Goal: Transaction & Acquisition: Purchase product/service

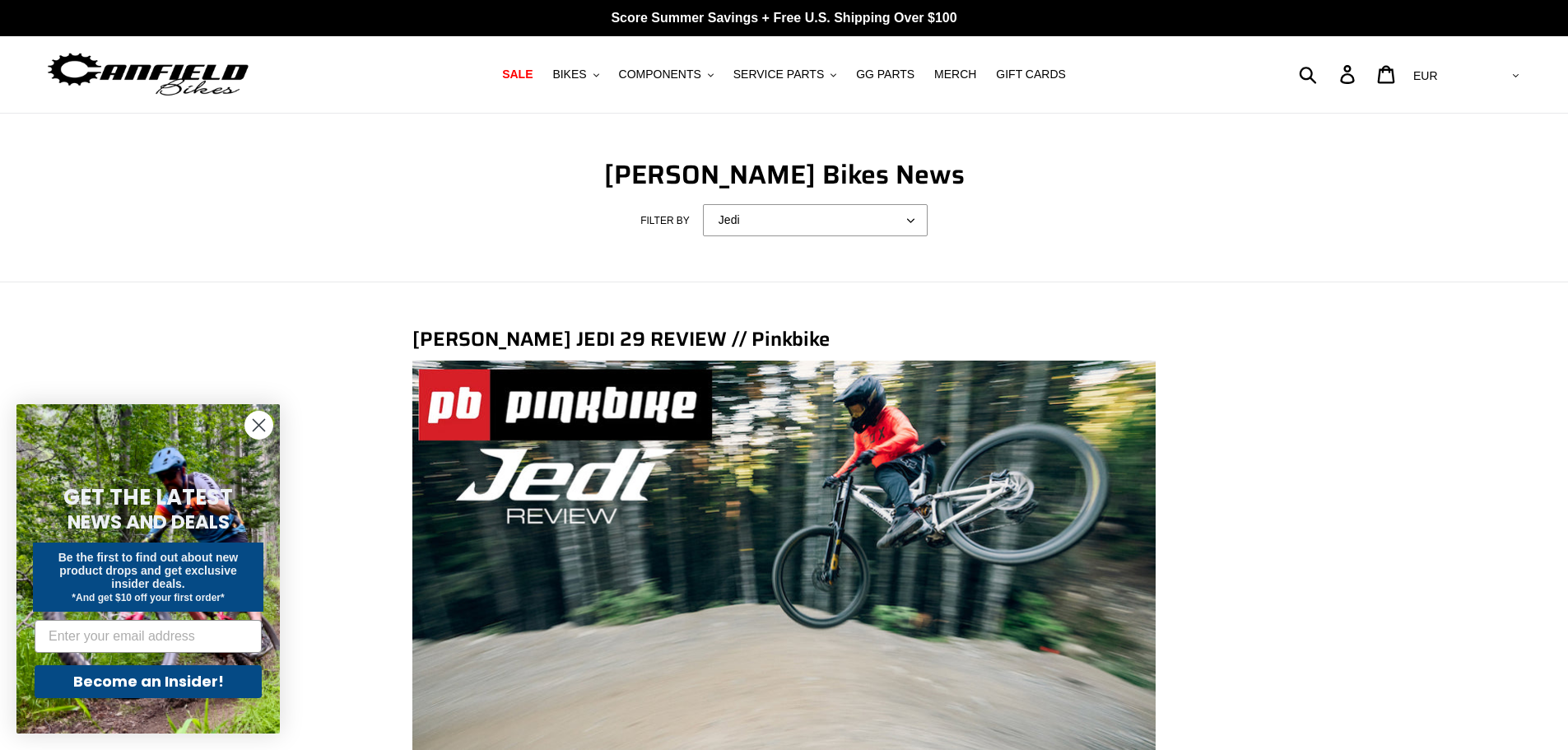
click at [184, 65] on img at bounding box center [148, 74] width 206 height 52
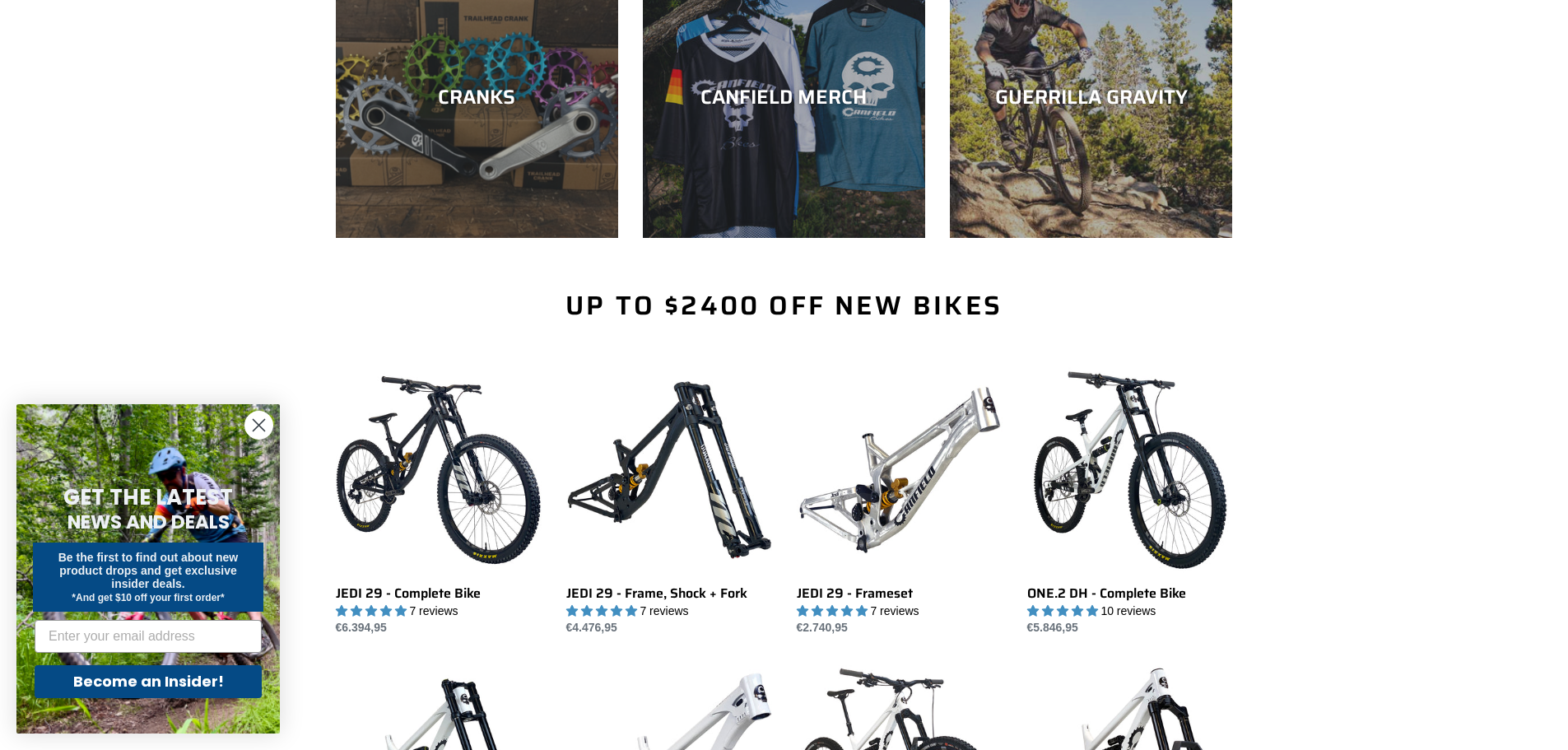
scroll to position [823, 0]
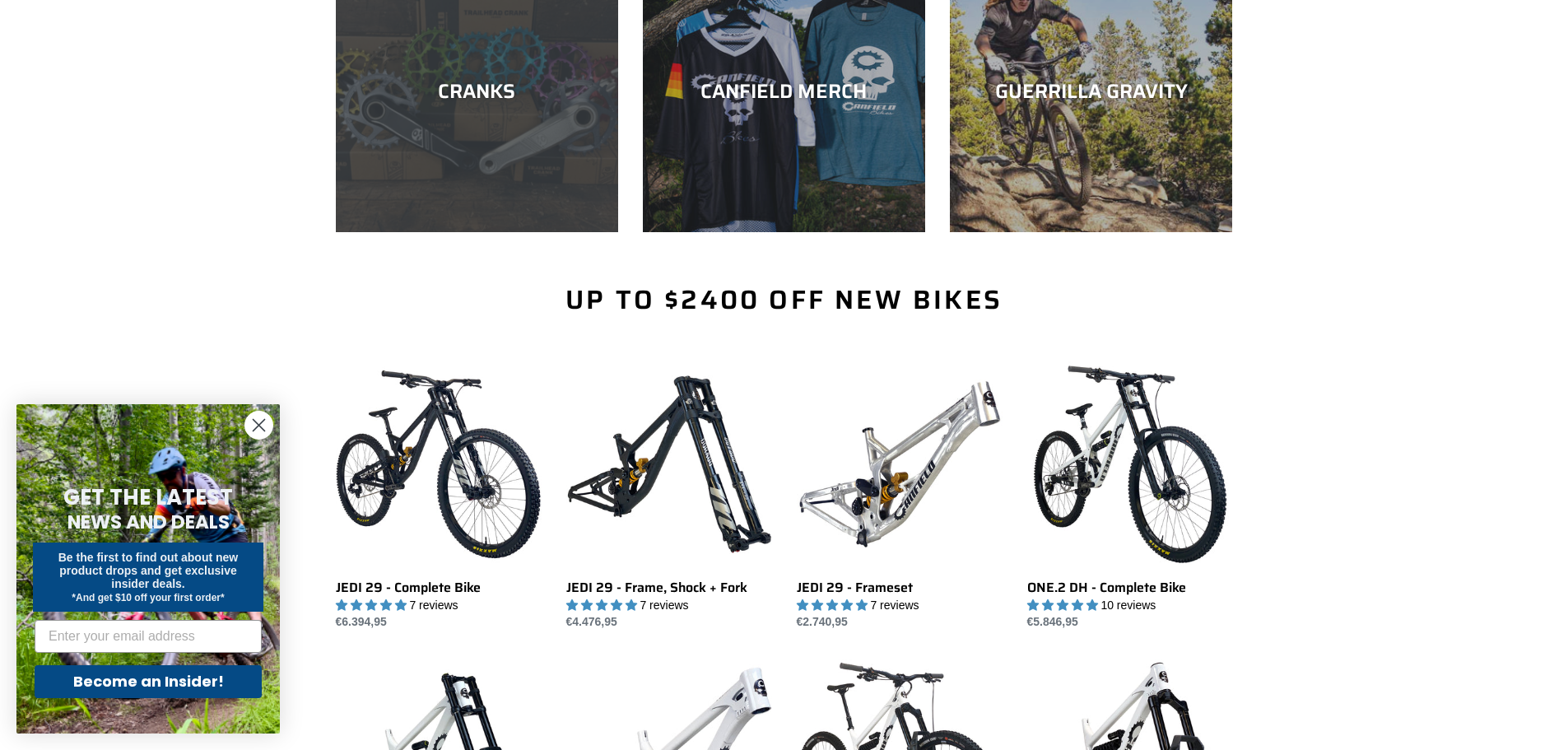
click at [395, 232] on div "CRANKS" at bounding box center [477, 232] width 283 height 0
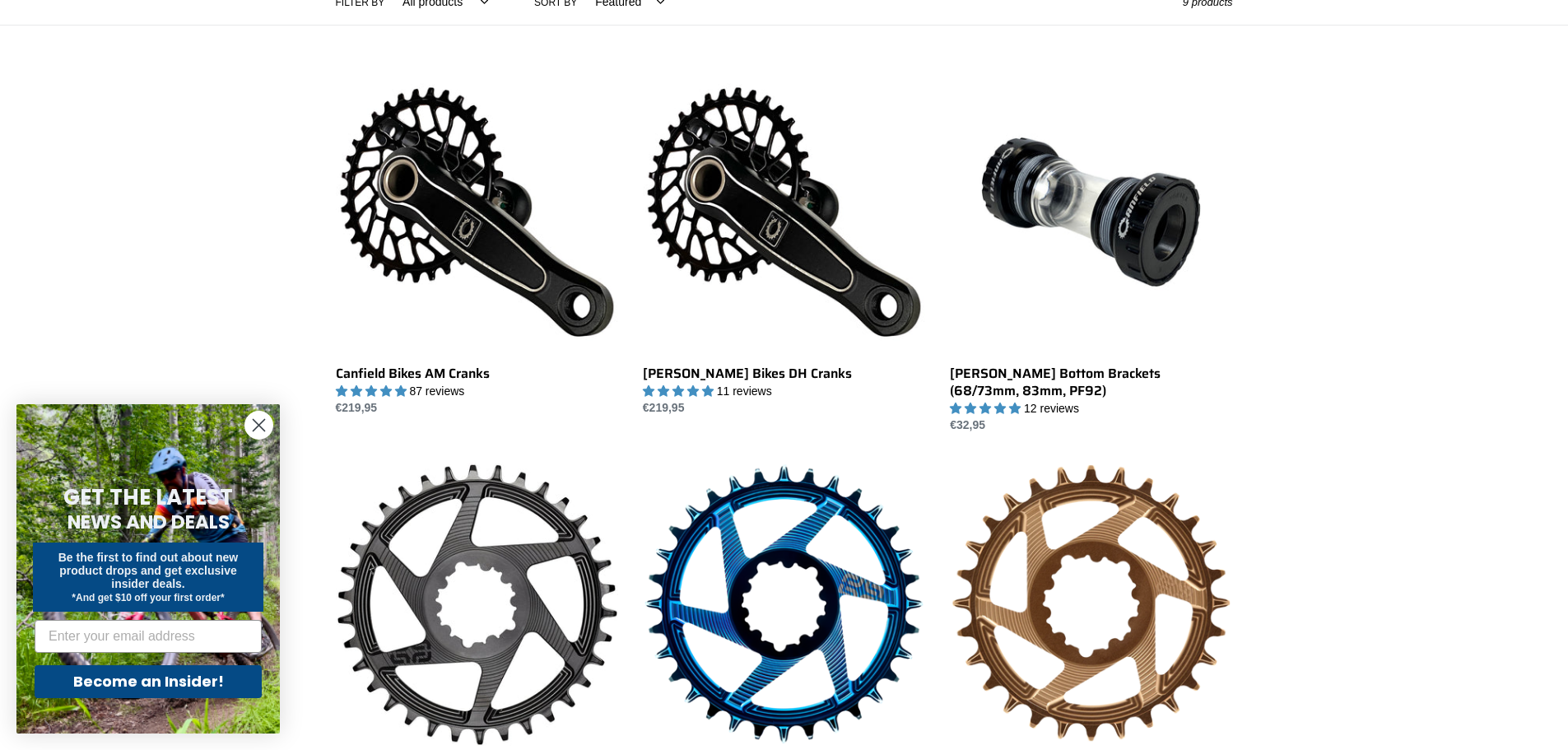
scroll to position [411, 0]
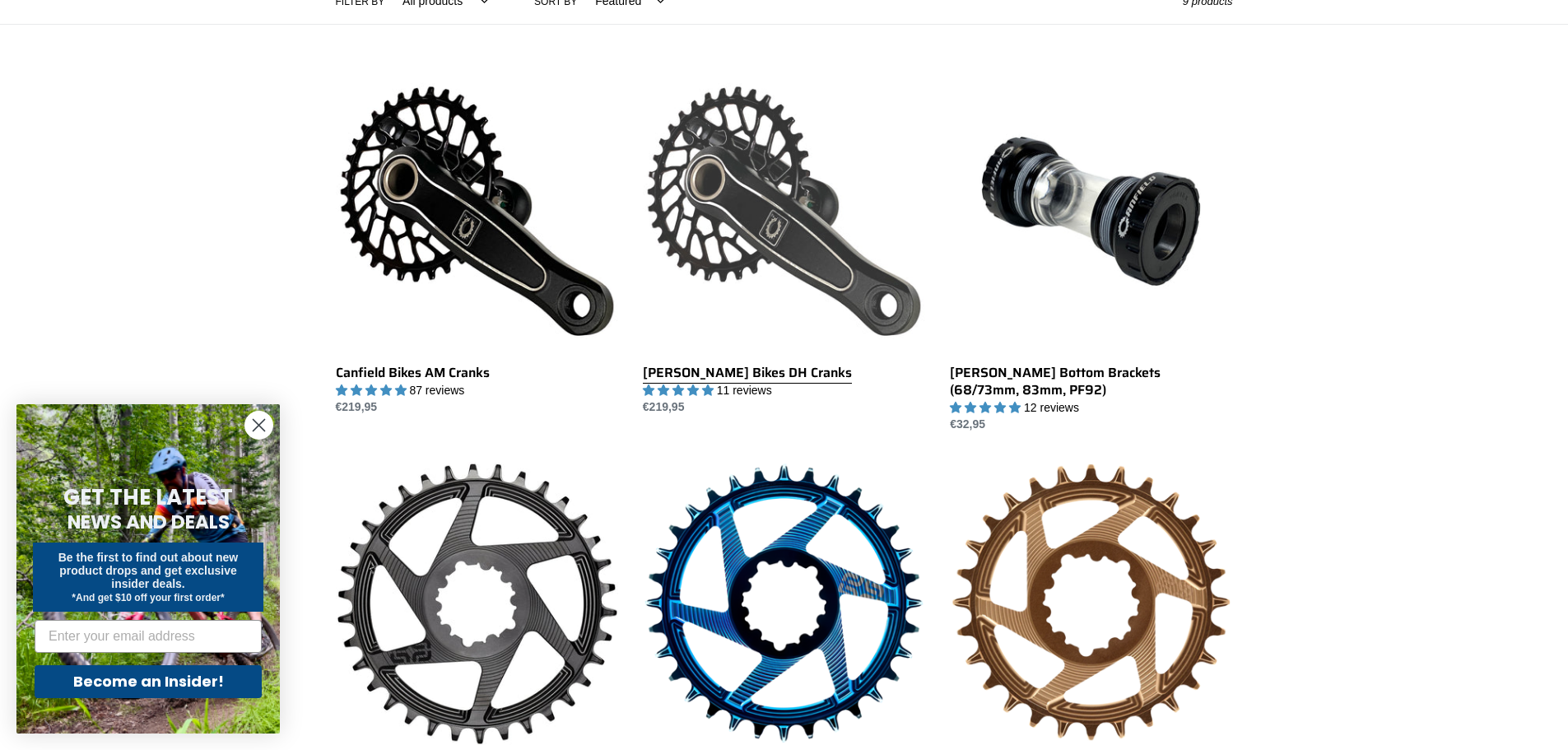
click at [805, 170] on link "Canfield Bikes DH Cranks" at bounding box center [784, 243] width 283 height 346
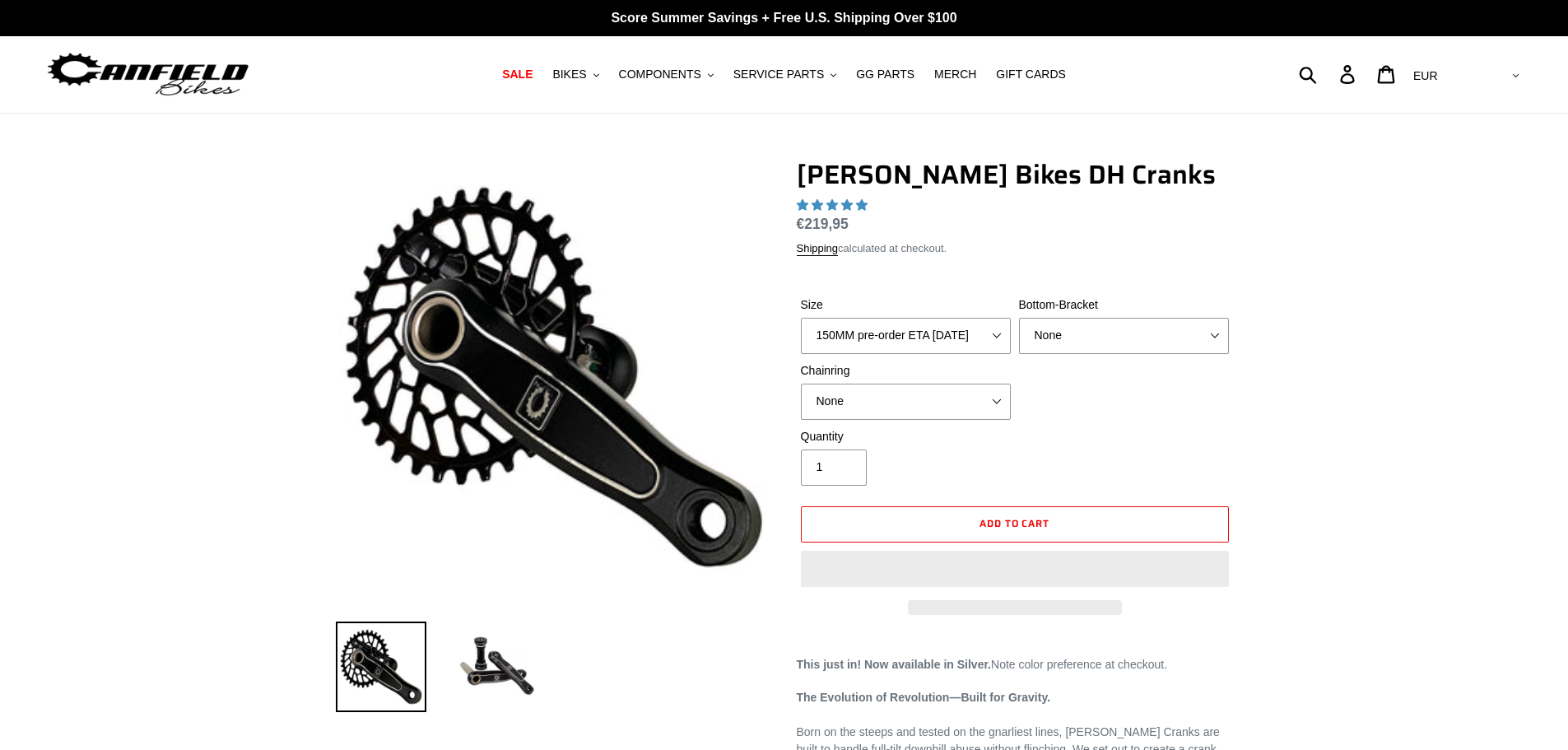
select select "highest-rating"
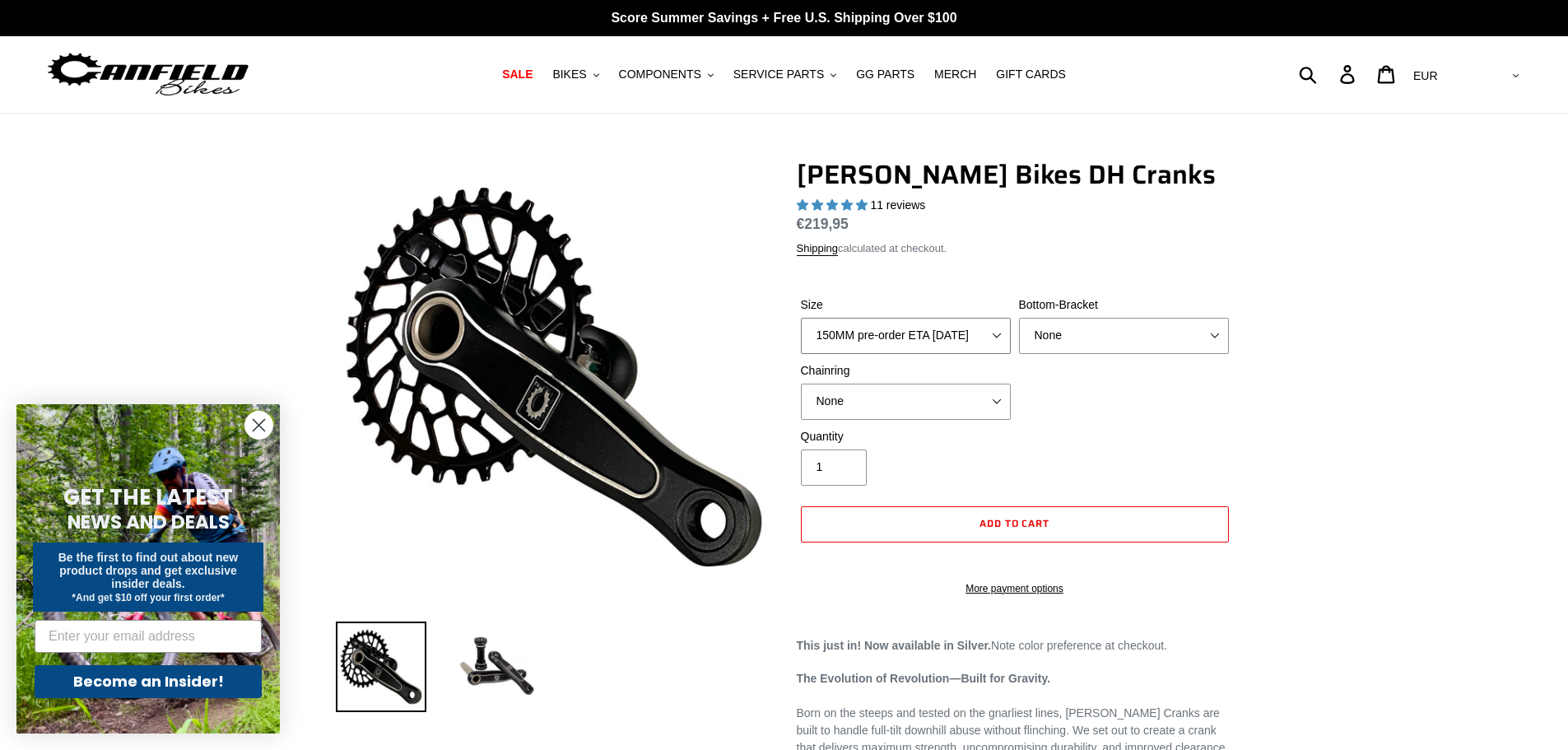
click at [999, 336] on select "150MM pre-order ETA 9/30/25 155MM pre-order ETA 9/30/25 160MM pre-order ETA 9/3…" at bounding box center [906, 335] width 210 height 36
click at [1074, 395] on div "Size 150MM pre-order ETA 9/30/25 155MM pre-order ETA 9/30/25 160MM pre-order ET…" at bounding box center [1015, 362] width 436 height 131
click at [1120, 330] on select "None BSA Threaded 83mm" at bounding box center [1124, 335] width 210 height 36
select select "BSA Threaded 83mm"
click at [1019, 317] on select "None BSA Threaded 83mm" at bounding box center [1124, 335] width 210 height 36
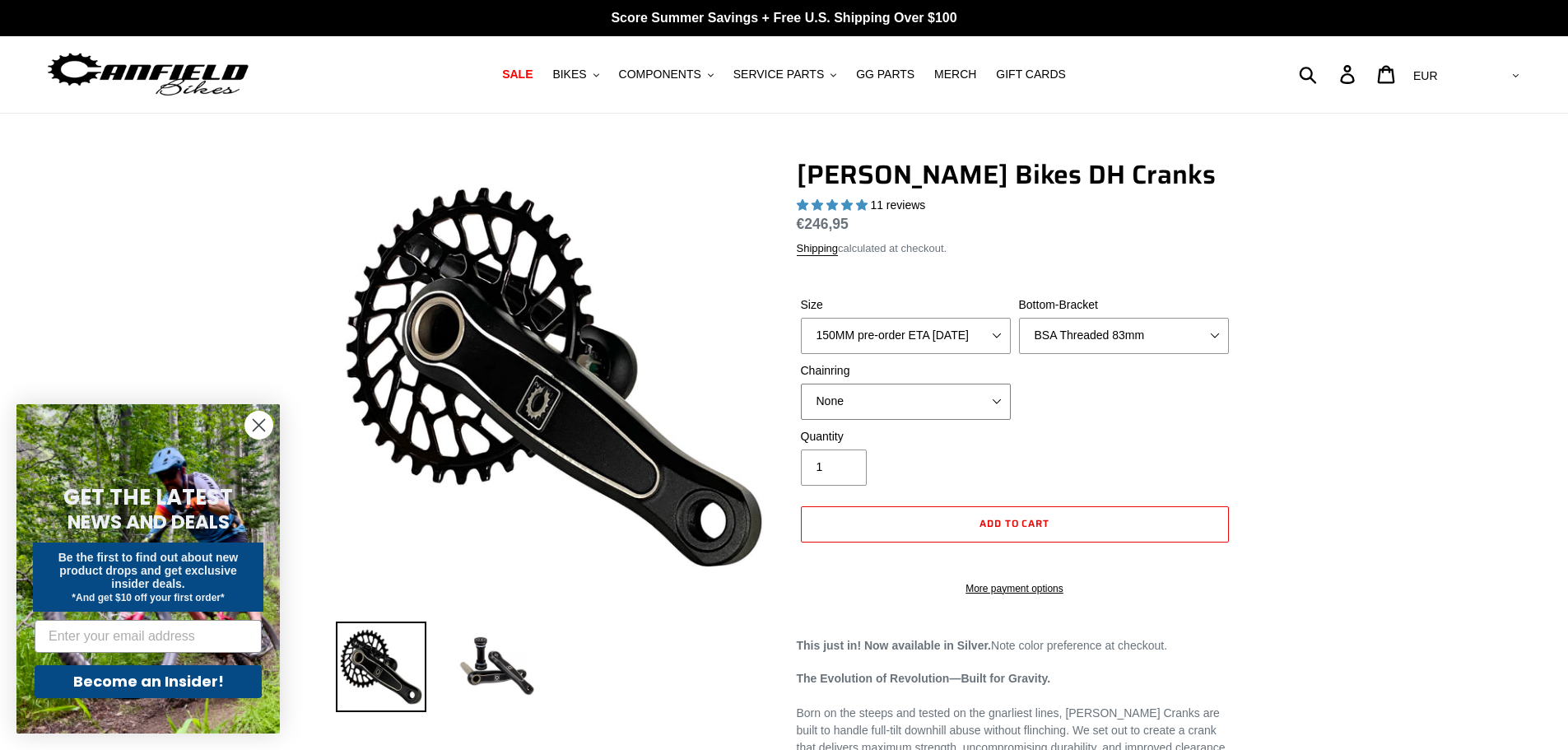
click at [994, 404] on select "None 34t Round" at bounding box center [906, 401] width 210 height 36
select select "34t Round"
click at [801, 383] on select "None 34t Round" at bounding box center [906, 401] width 210 height 36
click at [1097, 419] on div "Size 150MM pre-order ETA 9/30/25 155MM pre-order ETA 9/30/25 160MM pre-order ET…" at bounding box center [1015, 362] width 436 height 131
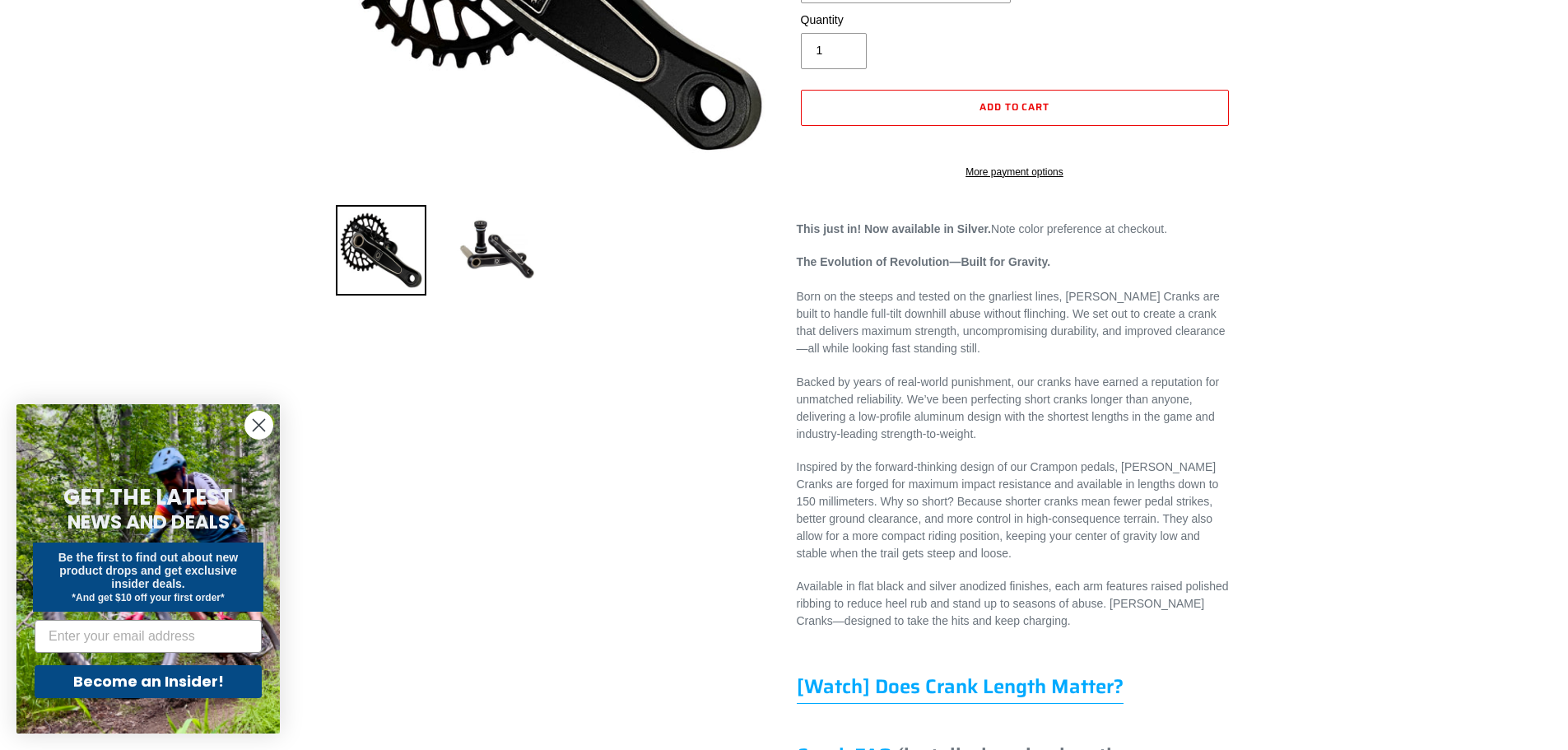
scroll to position [411, 0]
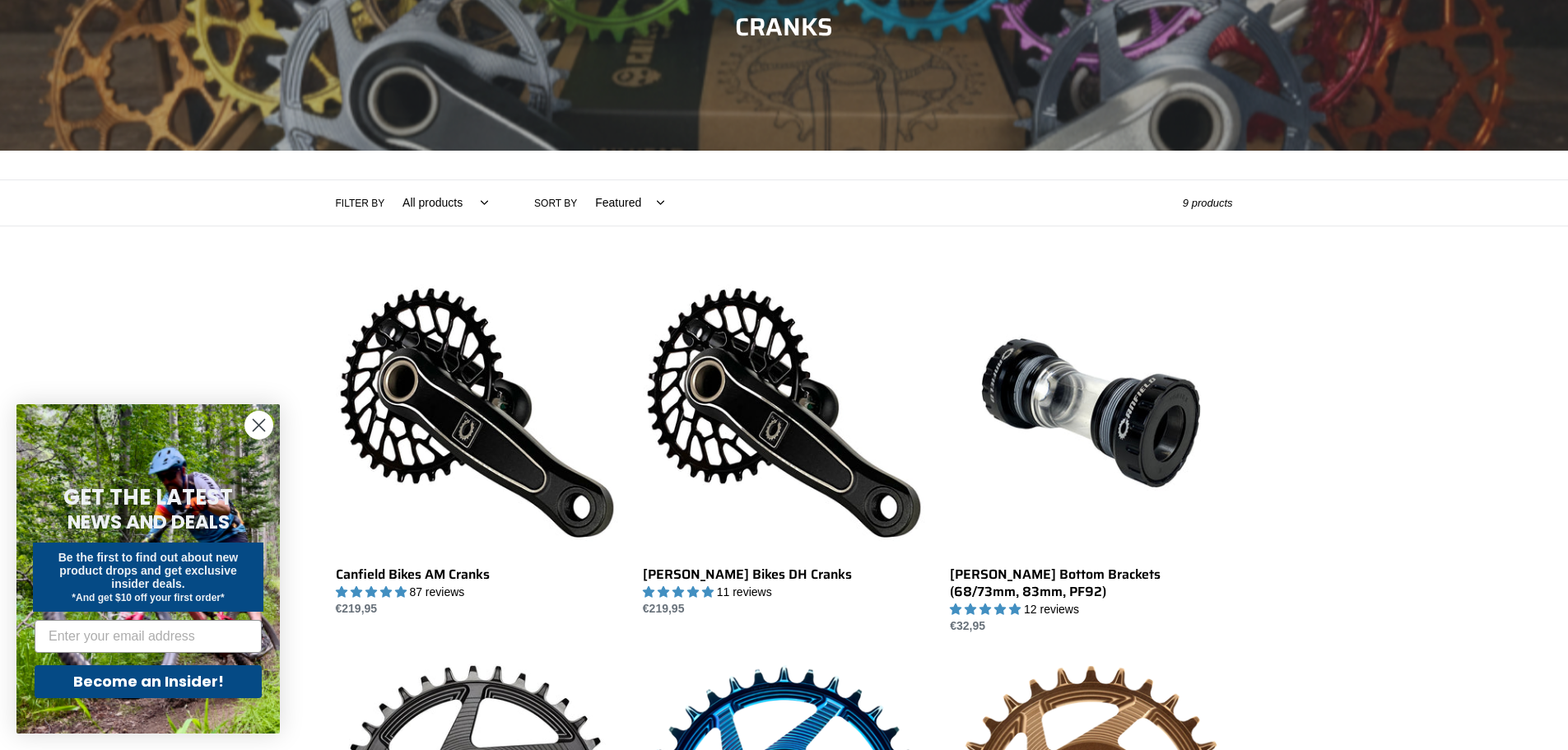
scroll to position [247, 0]
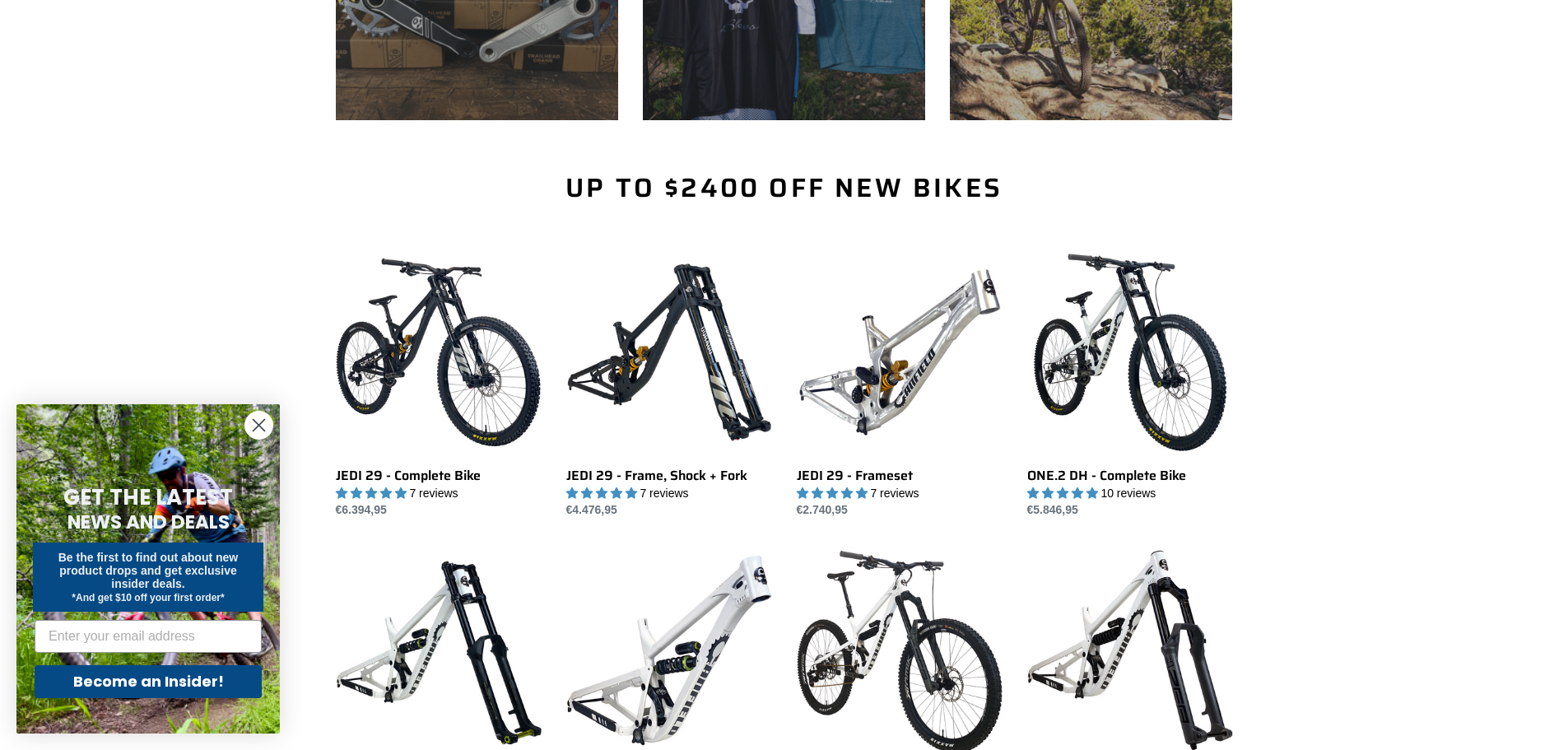
scroll to position [987, 0]
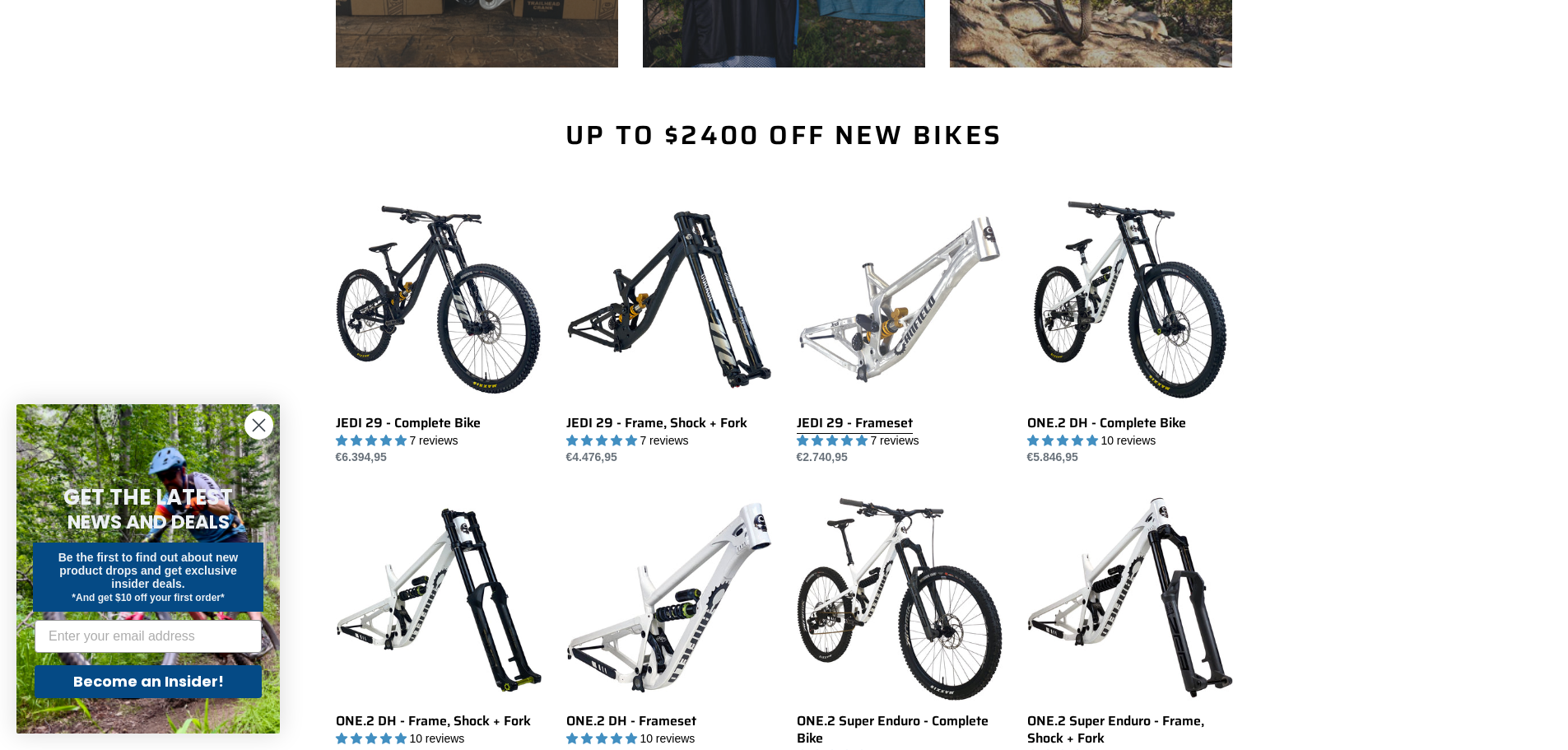
click at [936, 286] on link "JEDI 29 - Frameset" at bounding box center [900, 332] width 206 height 270
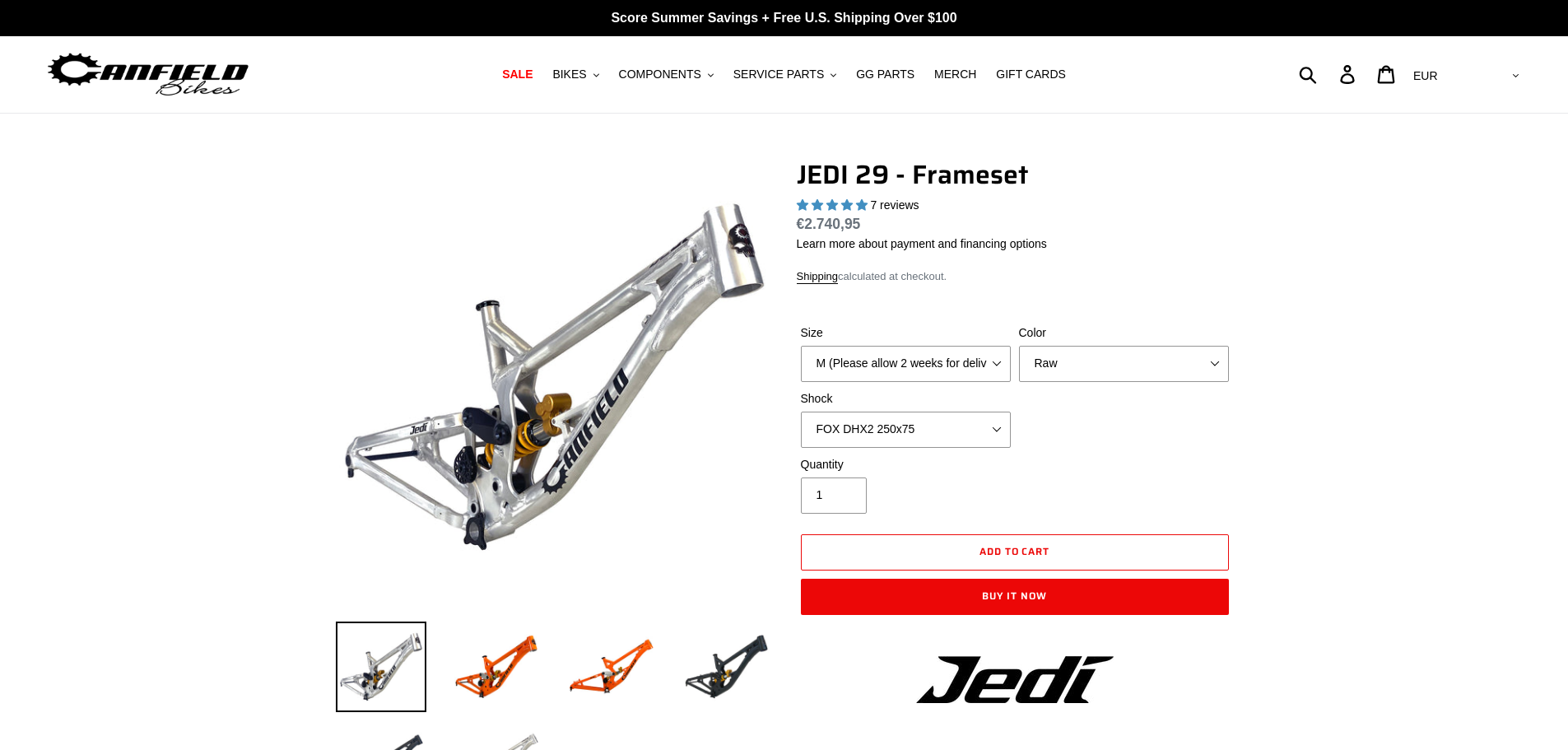
select select "highest-rating"
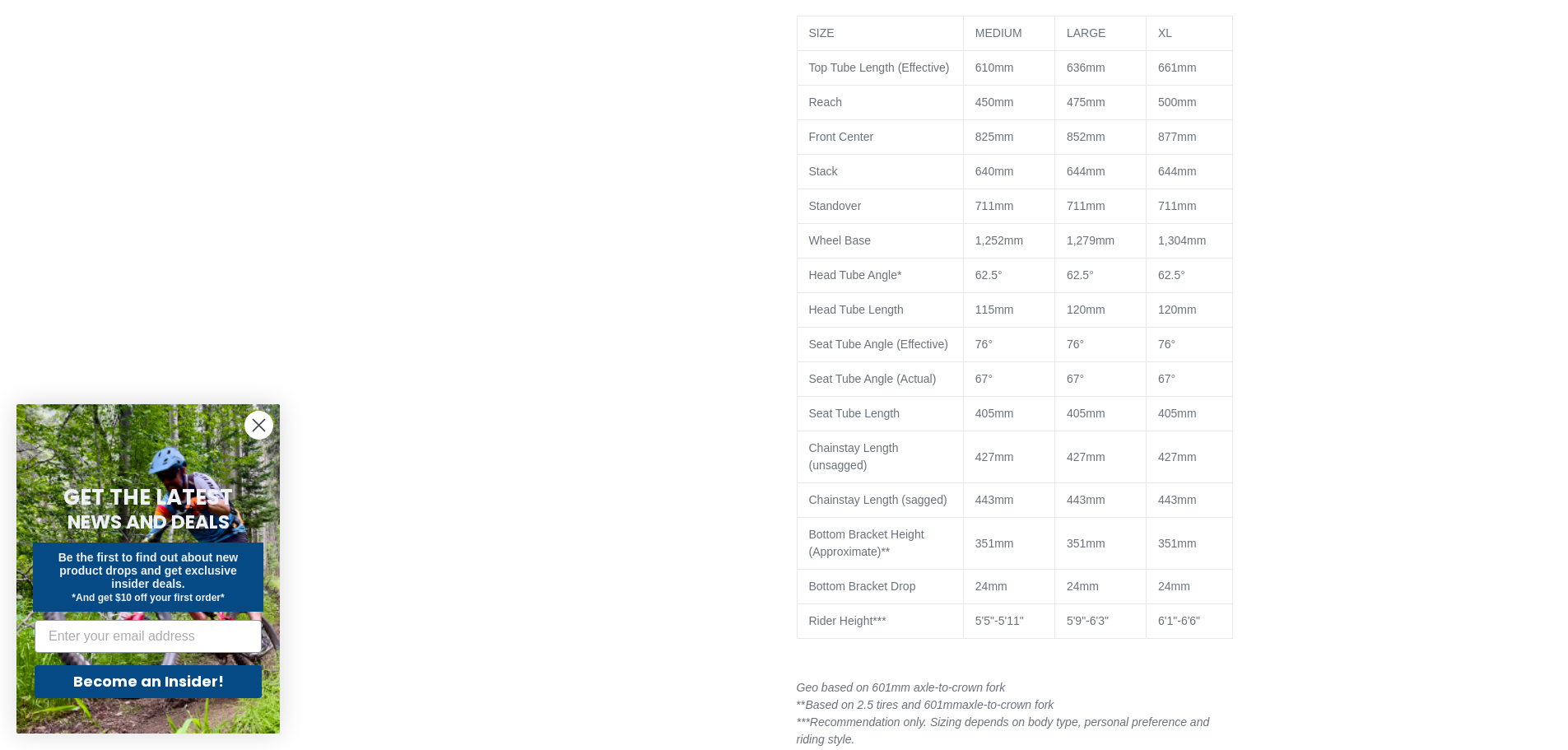
scroll to position [1728, 0]
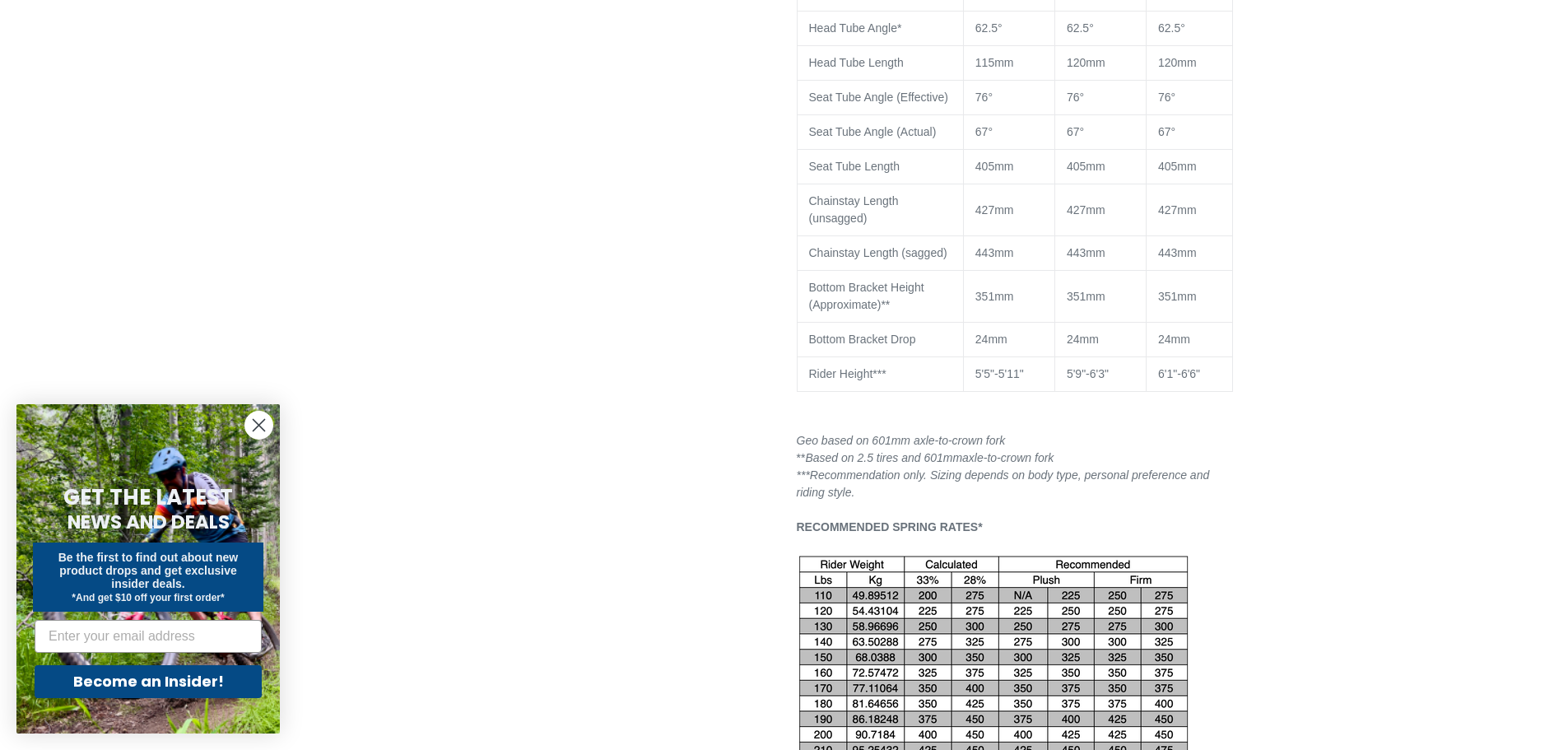
click at [259, 429] on circle "Close dialog" at bounding box center [259, 425] width 27 height 27
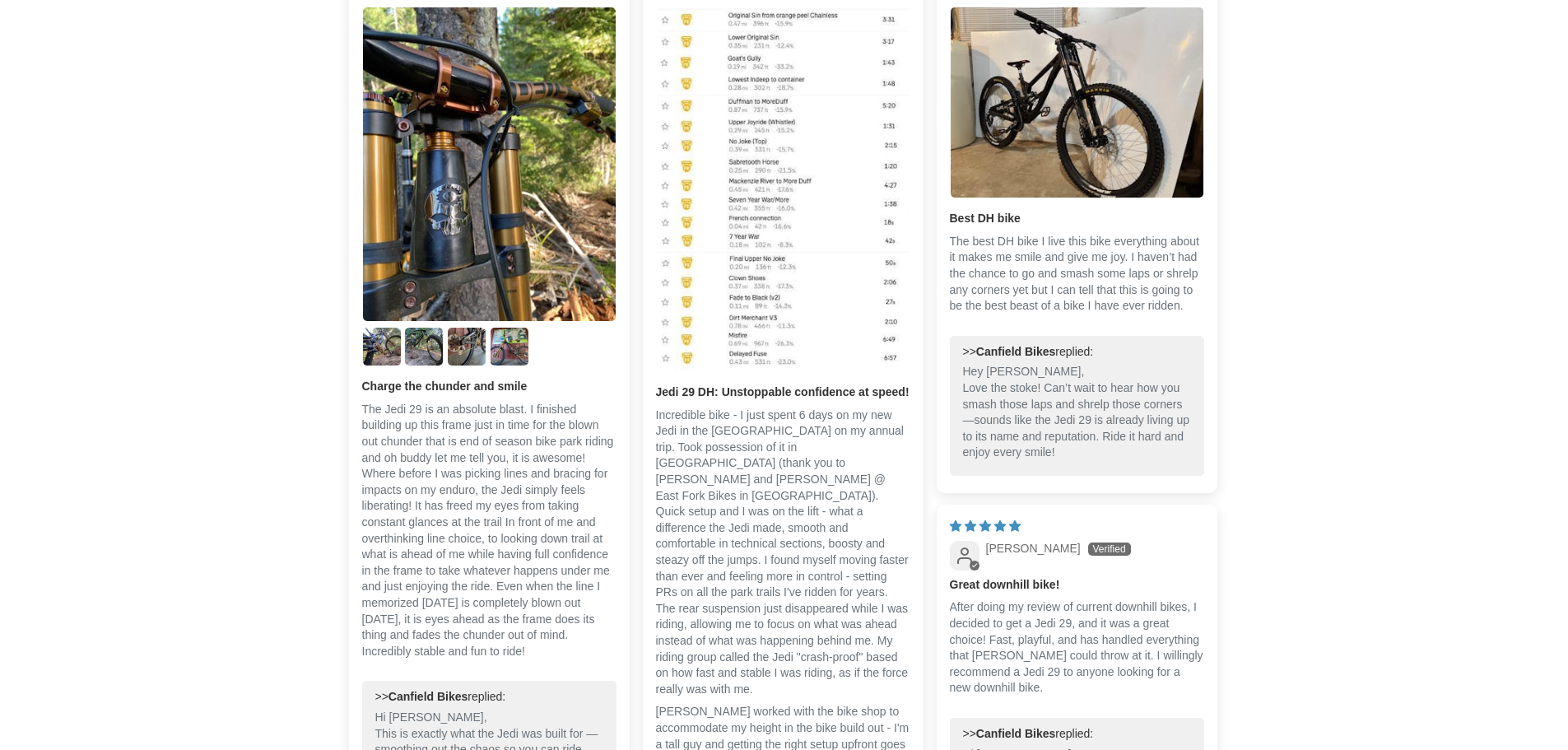
scroll to position [2962, 0]
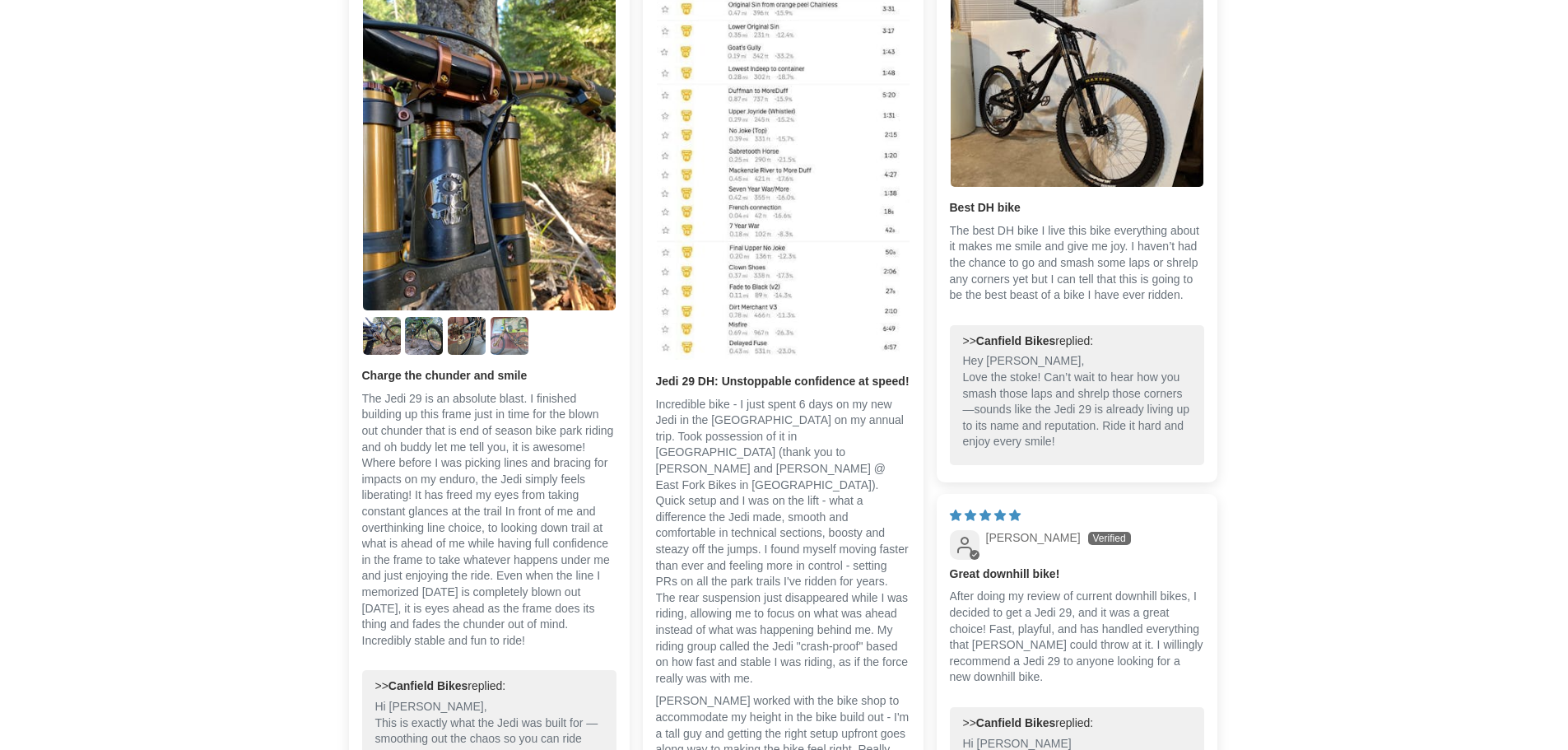
click at [505, 326] on img "Link to user picture 5" at bounding box center [510, 335] width 38 height 38
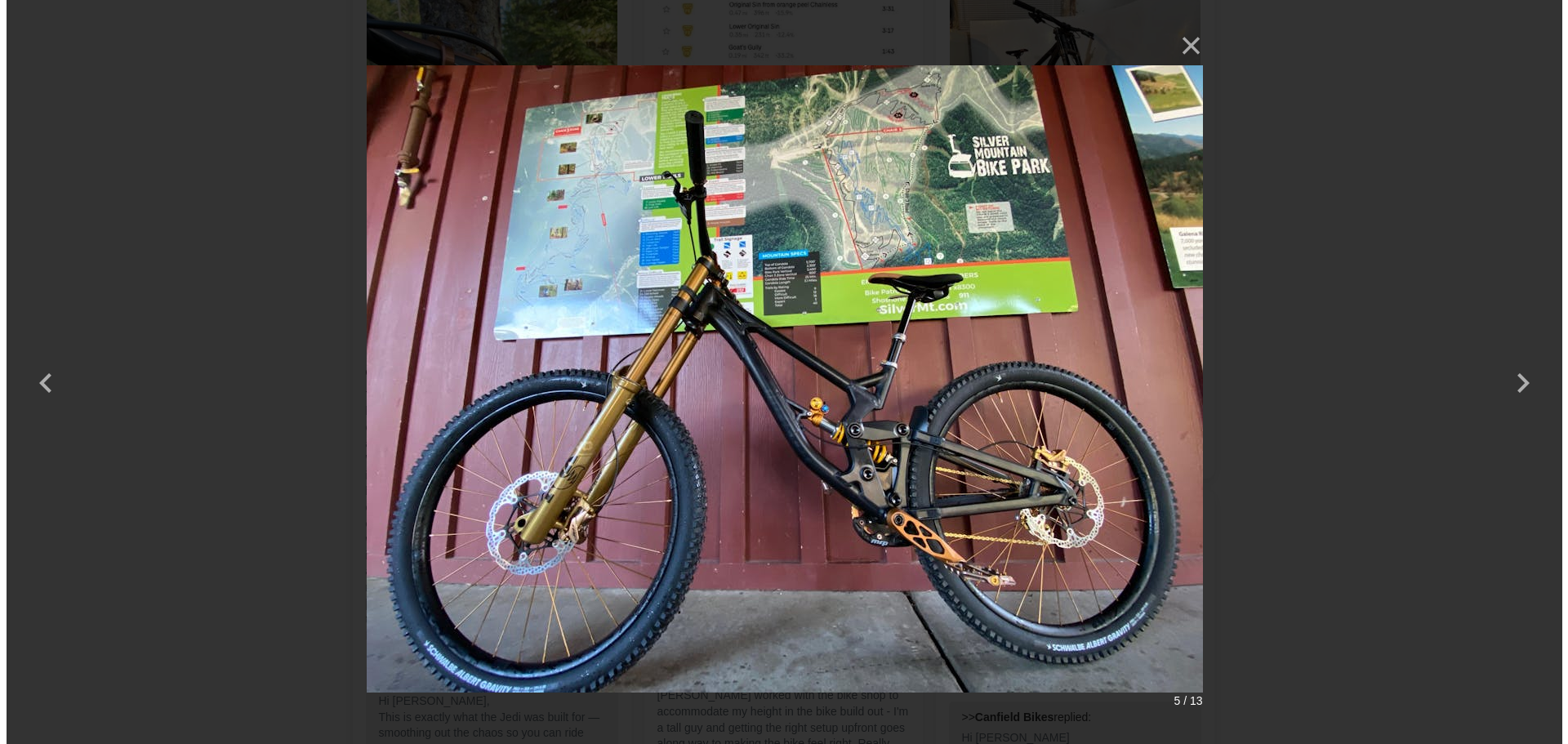
scroll to position [0, 0]
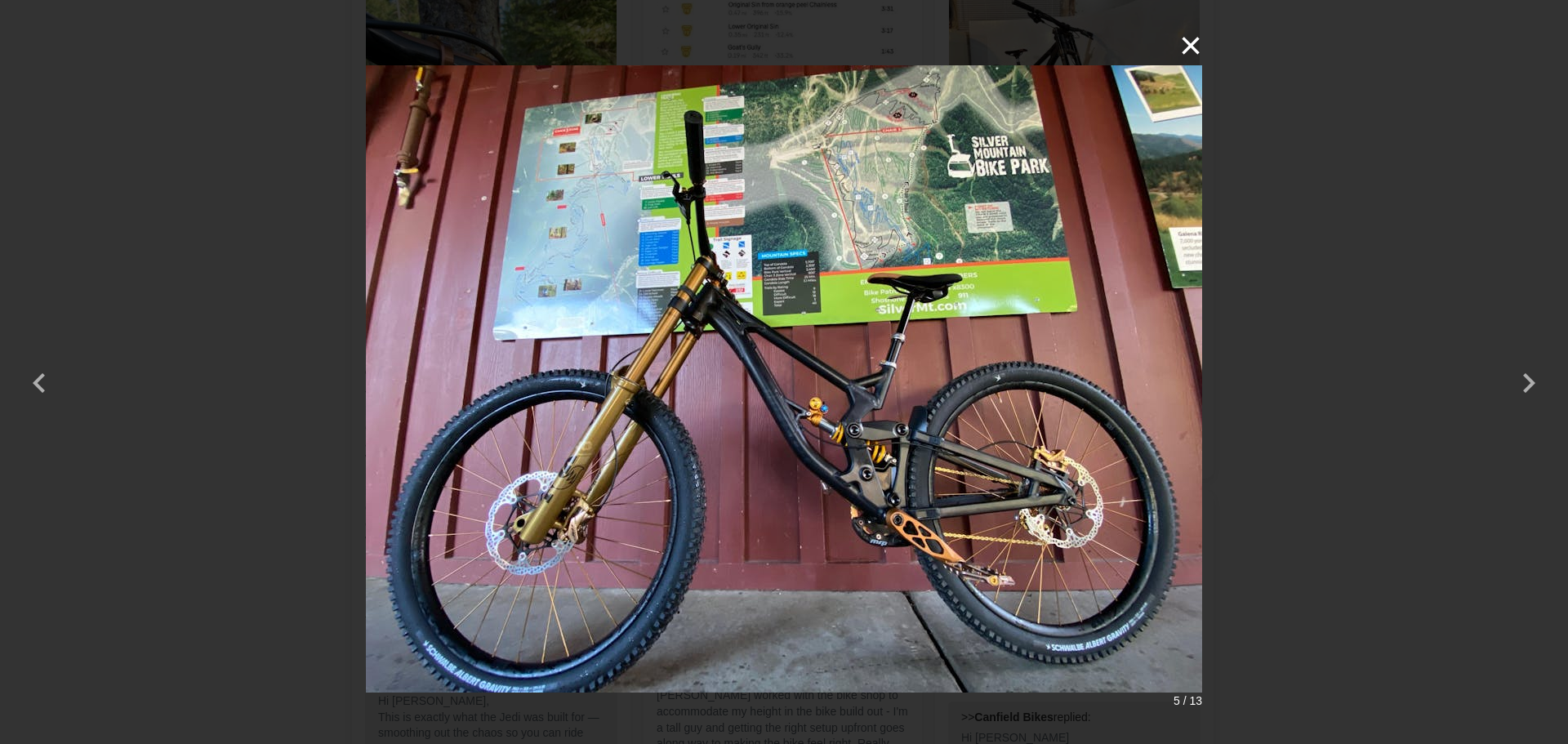
click at [1191, 45] on button "×" at bounding box center [1182, 46] width 39 height 39
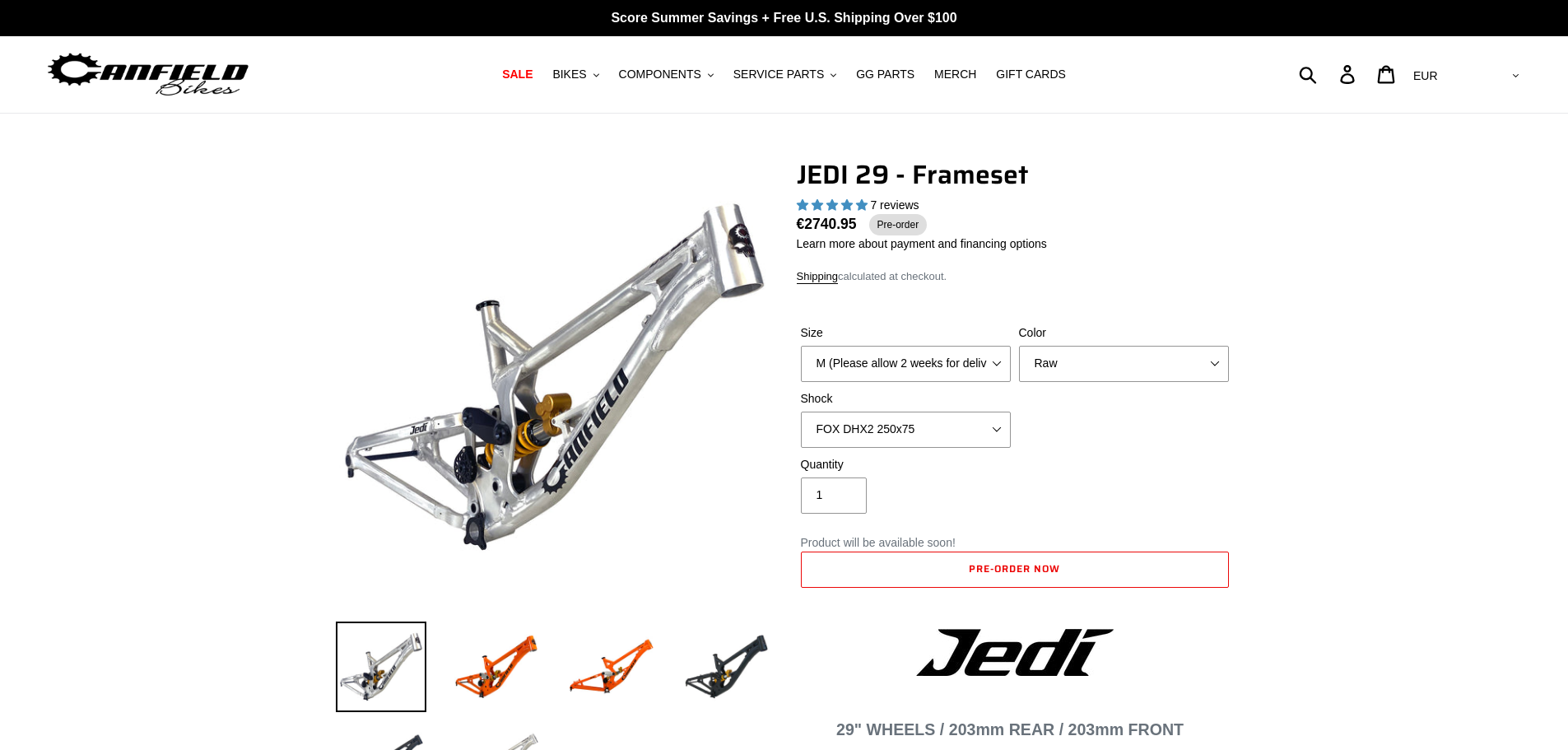
scroll to position [82, 0]
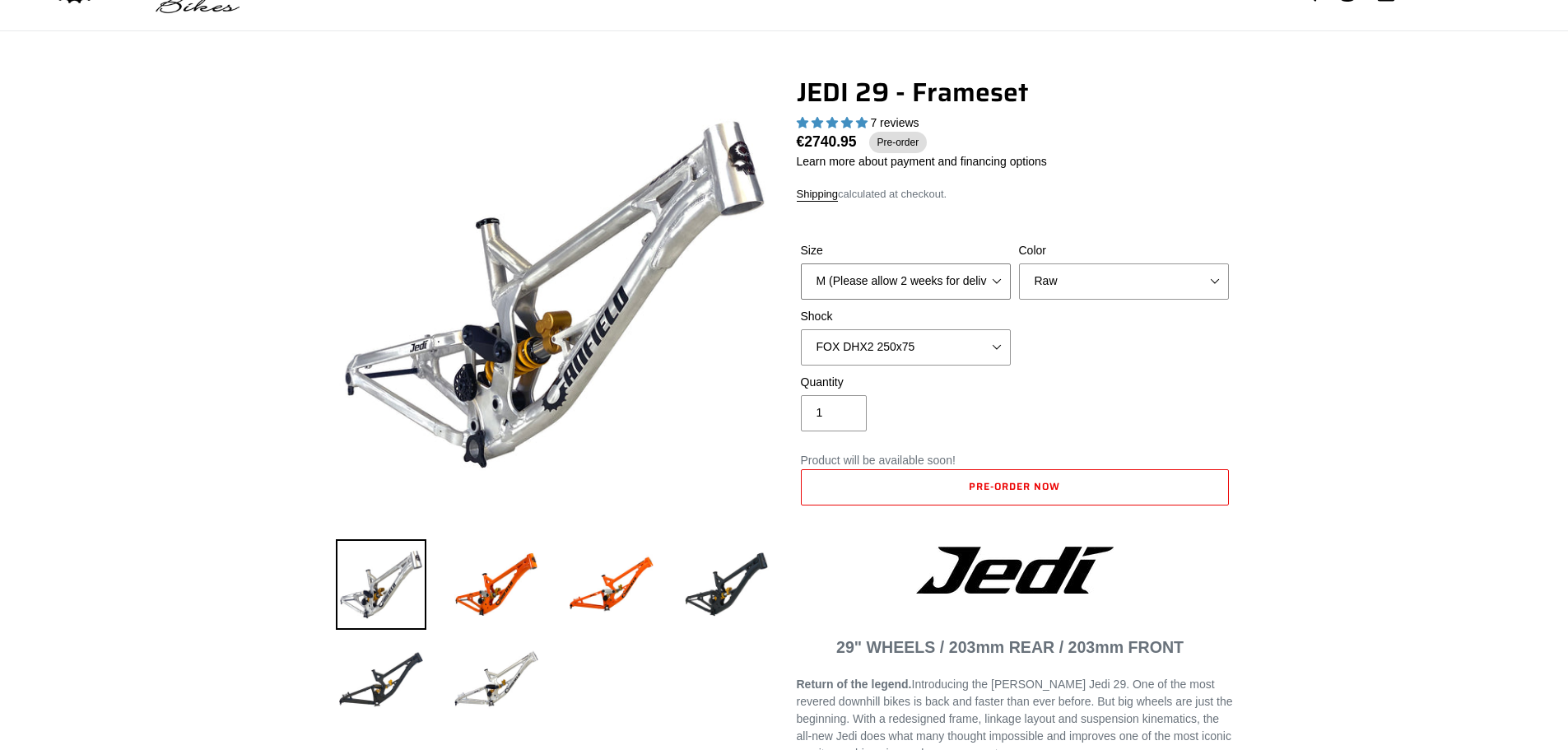
click at [997, 277] on select "M (Please allow 2 weeks for delivery) L (Please allow 2 weeks for delivery) XL" at bounding box center [906, 282] width 210 height 36
select select "L (Please allow 2 weeks for delivery)"
click at [801, 264] on select "M (Please allow 2 weeks for delivery) L (Please allow 2 weeks for delivery) XL" at bounding box center [906, 282] width 210 height 36
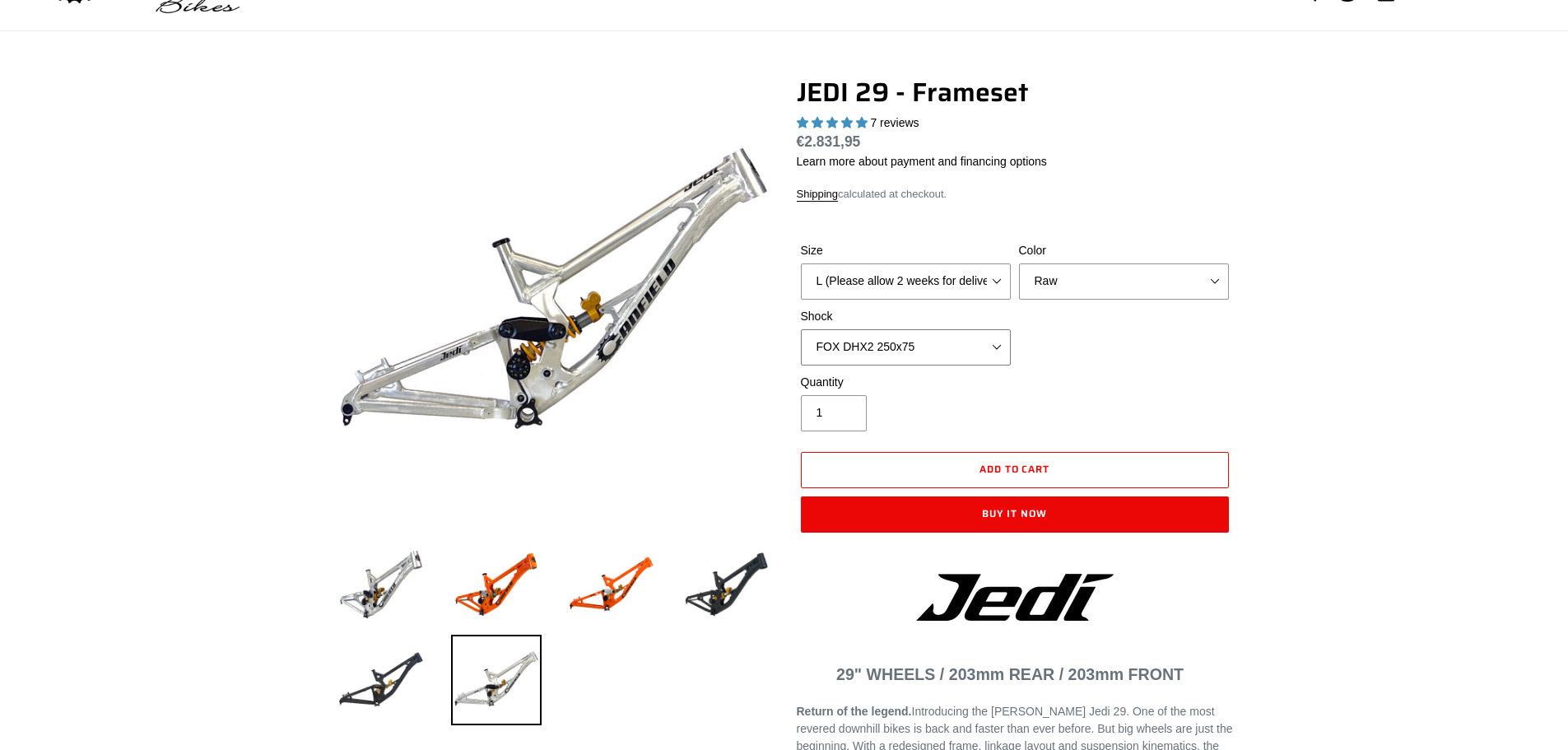
drag, startPoint x: 1007, startPoint y: 344, endPoint x: 995, endPoint y: 351, distance: 13.9
click at [1007, 344] on select "No Shock FOX DHX2 250x75 RockShox Vivid Ultimate DH 250x75 EXT e-Storia LOX V3" at bounding box center [906, 347] width 210 height 36
select select "No Shock"
click at [801, 329] on select "No Shock FOX DHX2 250x75 RockShox Vivid Ultimate DH 250x75 EXT e-Storia LOX V3" at bounding box center [906, 347] width 210 height 36
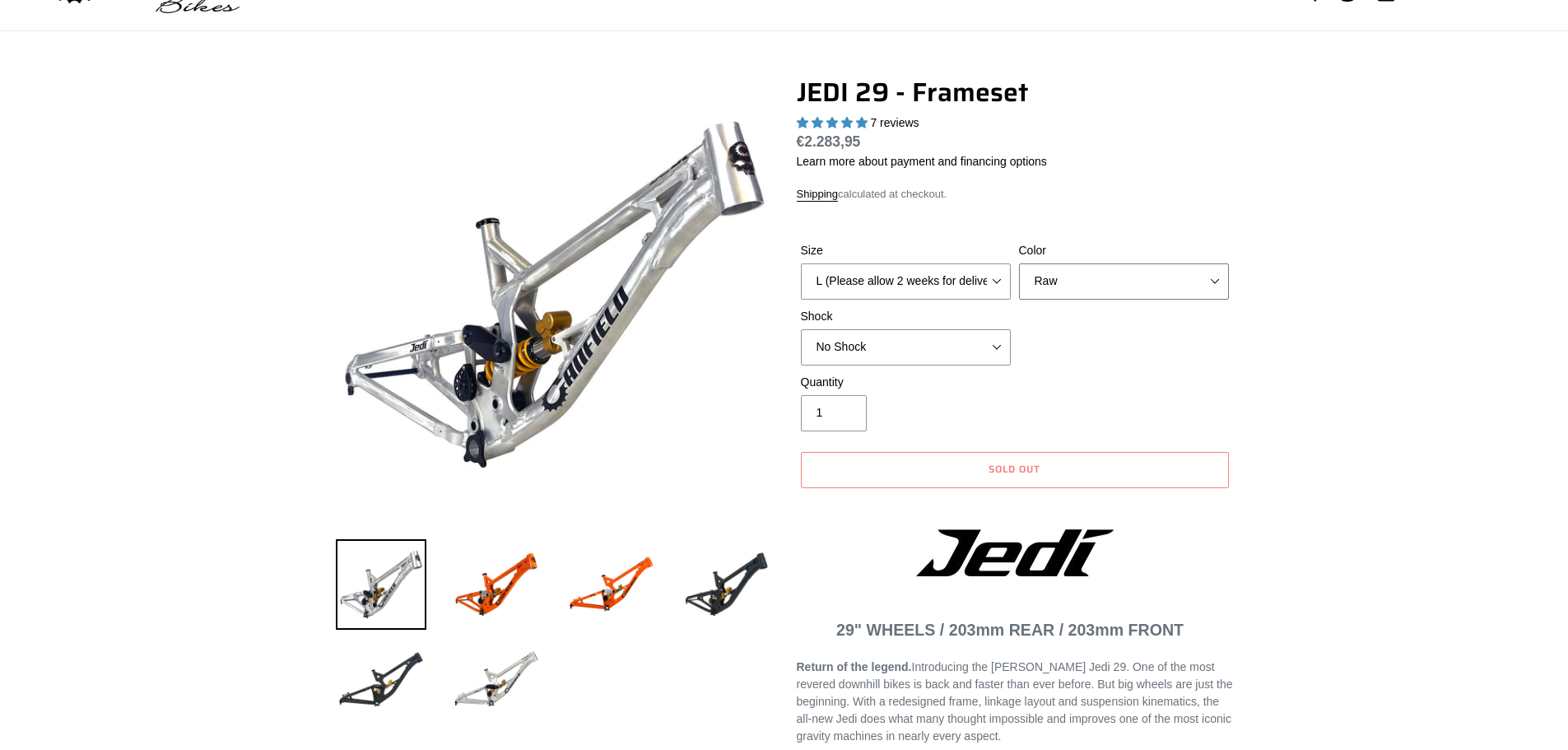
click at [1202, 277] on select "Orange Raw Stealth Black" at bounding box center [1124, 282] width 210 height 36
click at [1019, 264] on select "Orange Raw Stealth Black" at bounding box center [1124, 282] width 210 height 36
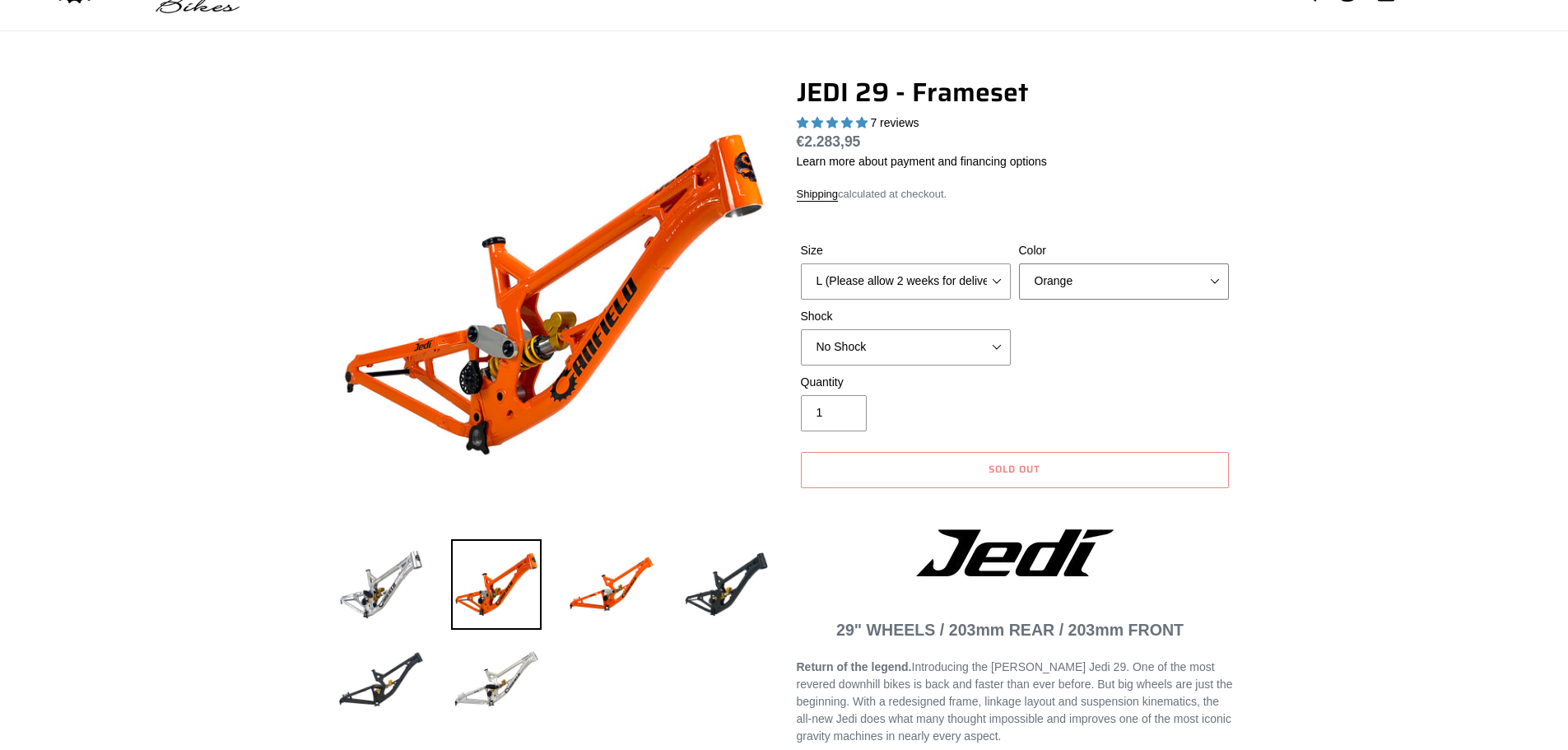
click at [1203, 282] on select "Orange Raw Stealth Black" at bounding box center [1124, 282] width 210 height 36
select select "Stealth Black"
click at [1019, 264] on select "Orange Raw Stealth Black" at bounding box center [1124, 282] width 210 height 36
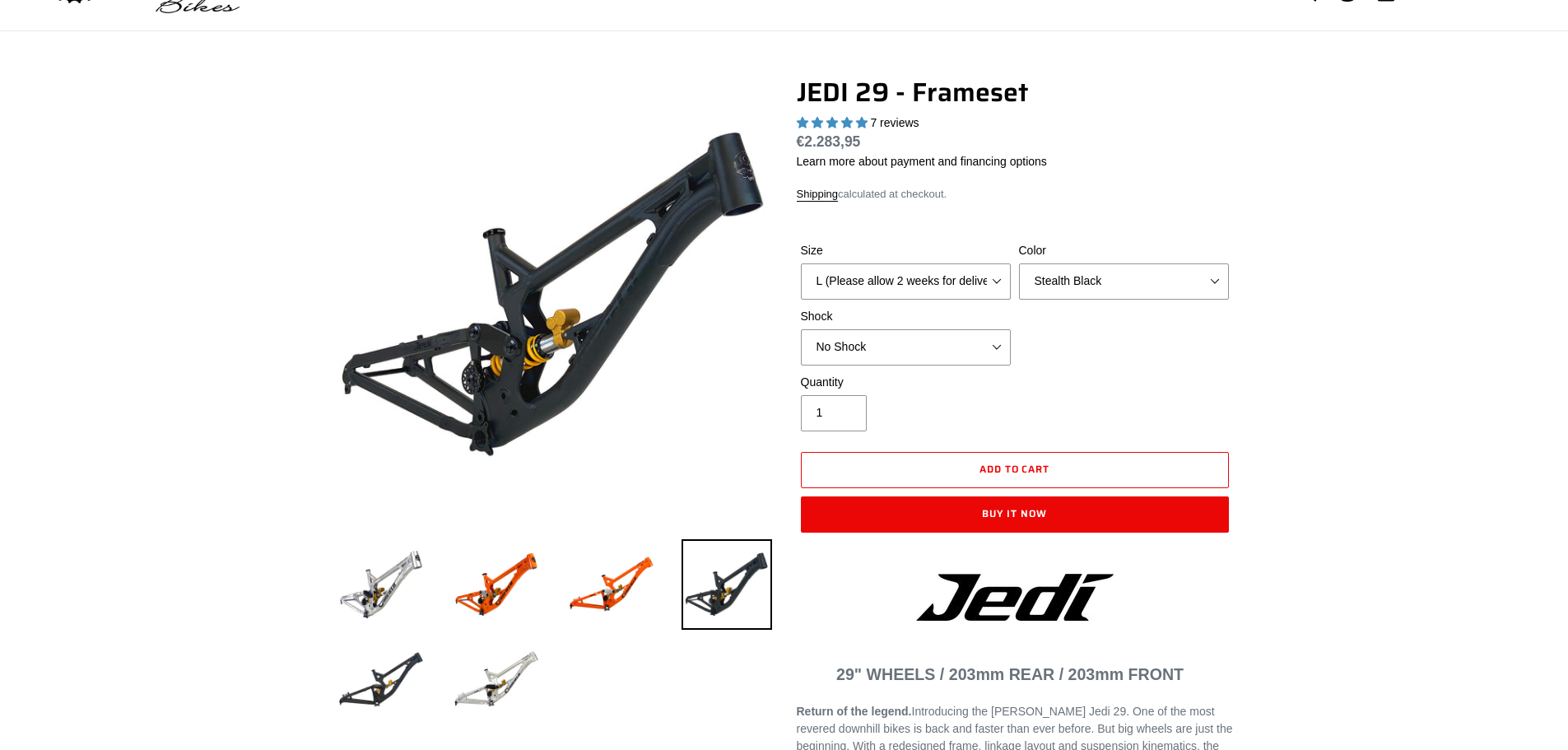
click at [619, 582] on img at bounding box center [612, 584] width 90 height 90
